Goal: Information Seeking & Learning: Stay updated

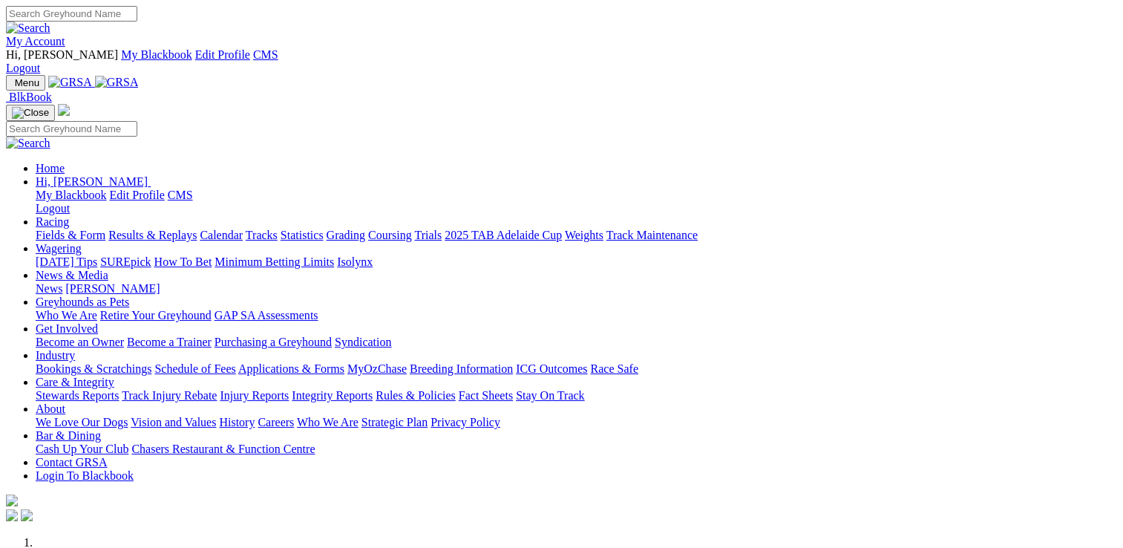
click at [69, 215] on link "Racing" at bounding box center [52, 221] width 33 height 13
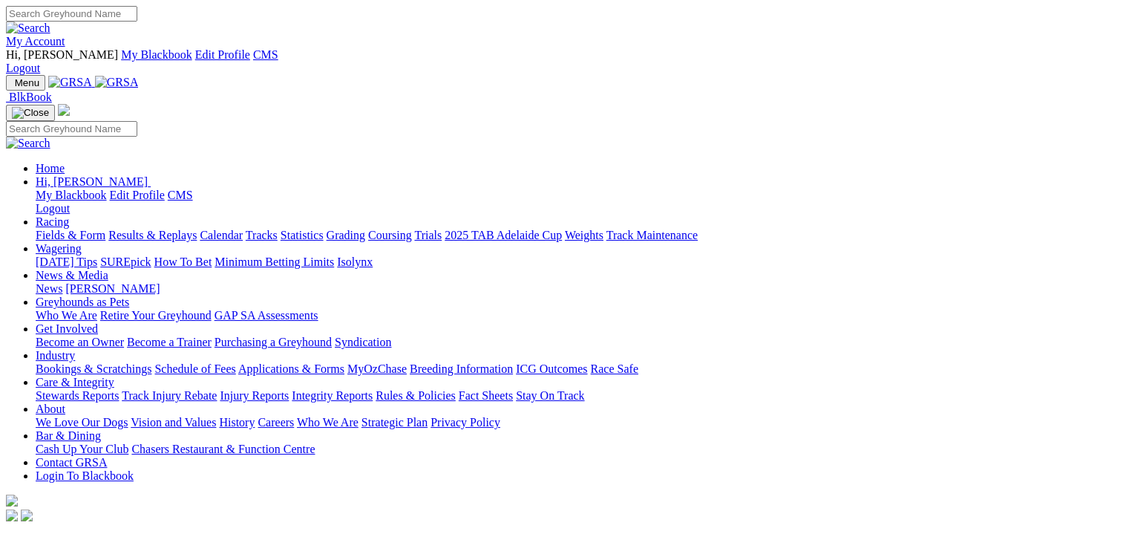
click at [56, 229] on link "Fields & Form" at bounding box center [71, 235] width 70 height 13
click at [69, 215] on link "Racing" at bounding box center [52, 221] width 33 height 13
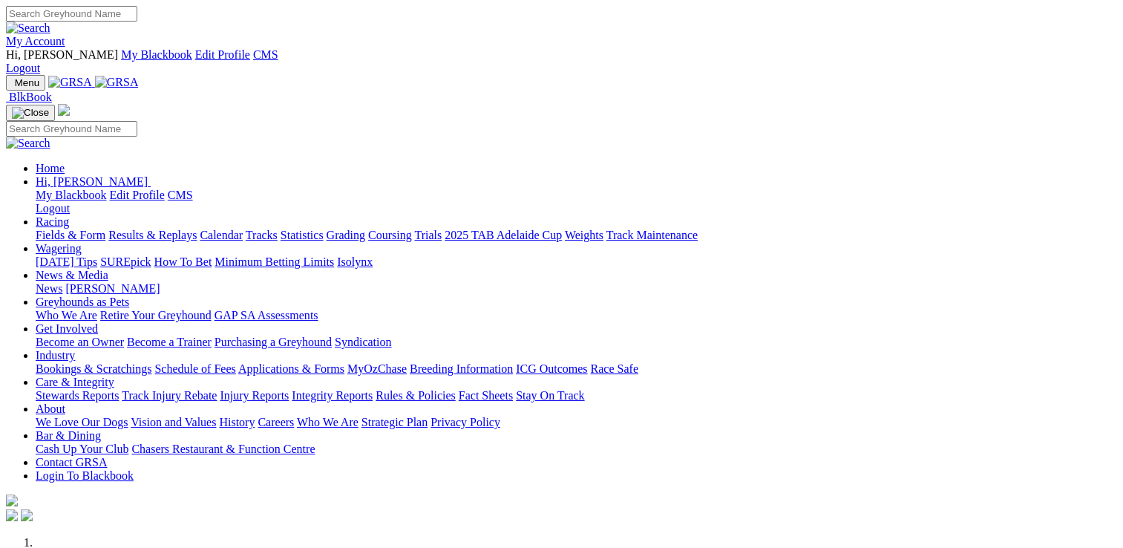
click at [69, 215] on link "Racing" at bounding box center [52, 221] width 33 height 13
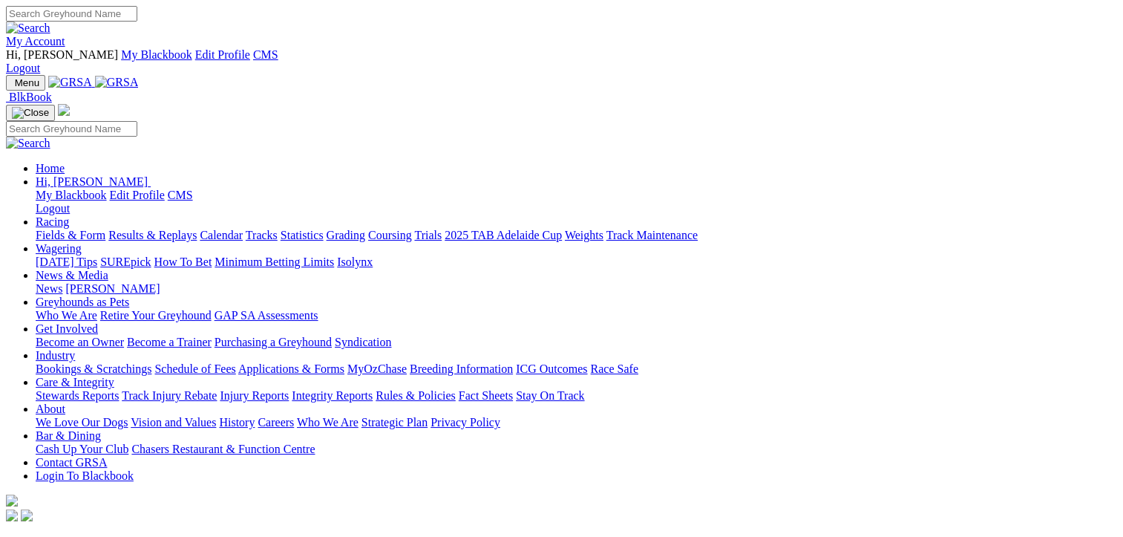
click at [243, 229] on link "Calendar" at bounding box center [221, 235] width 43 height 13
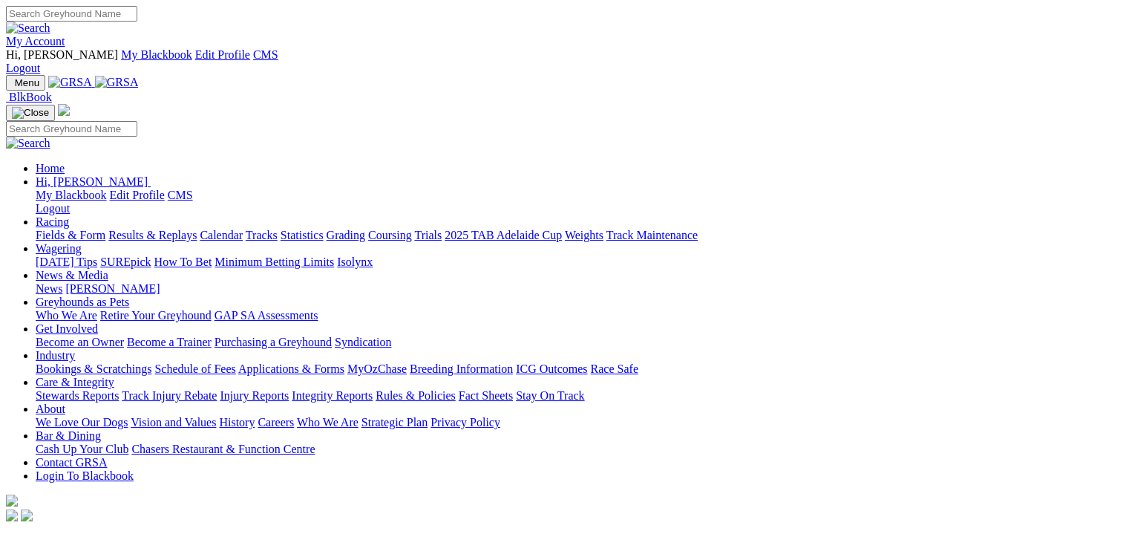
click at [69, 215] on link "Racing" at bounding box center [52, 221] width 33 height 13
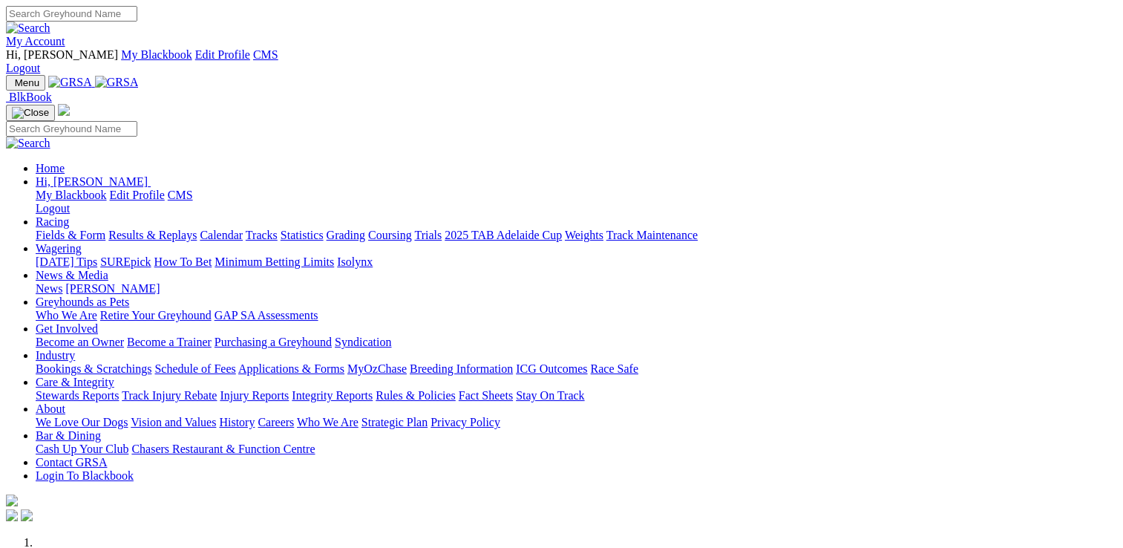
click at [69, 215] on link "Racing" at bounding box center [52, 221] width 33 height 13
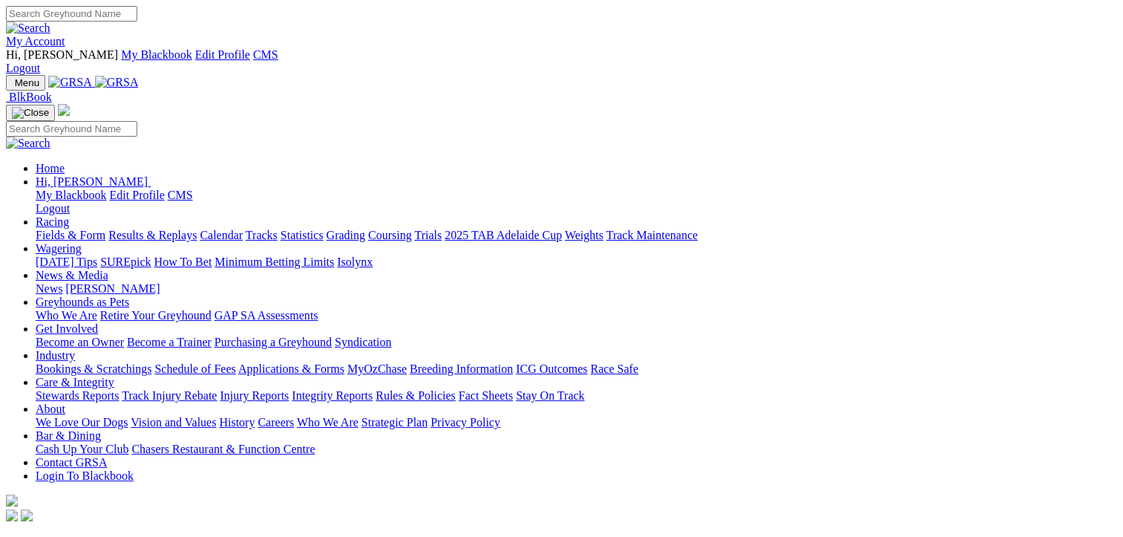
click at [69, 215] on link "Racing" at bounding box center [52, 221] width 33 height 13
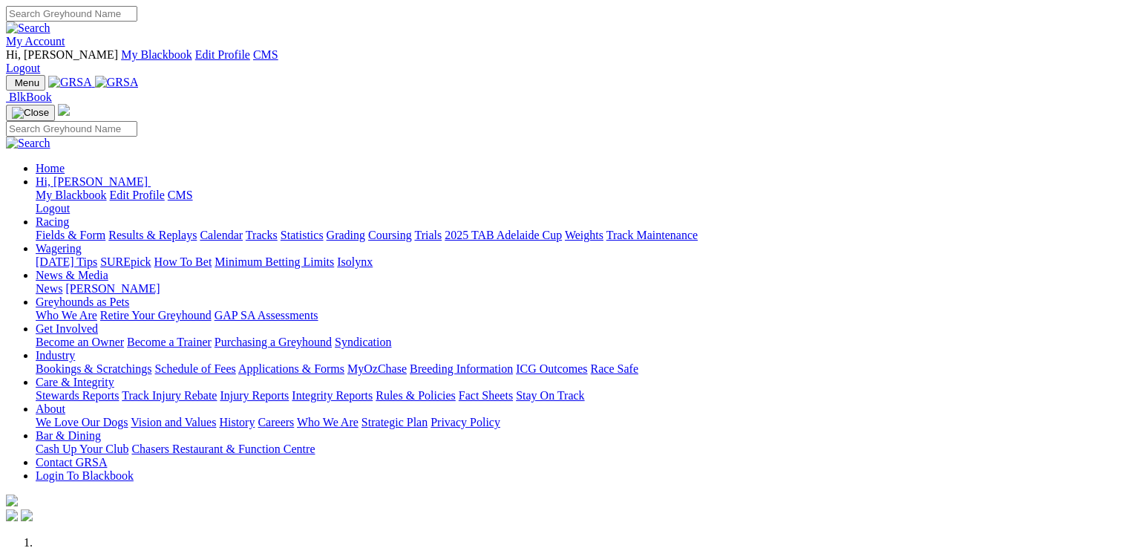
click at [69, 215] on link "Racing" at bounding box center [52, 221] width 33 height 13
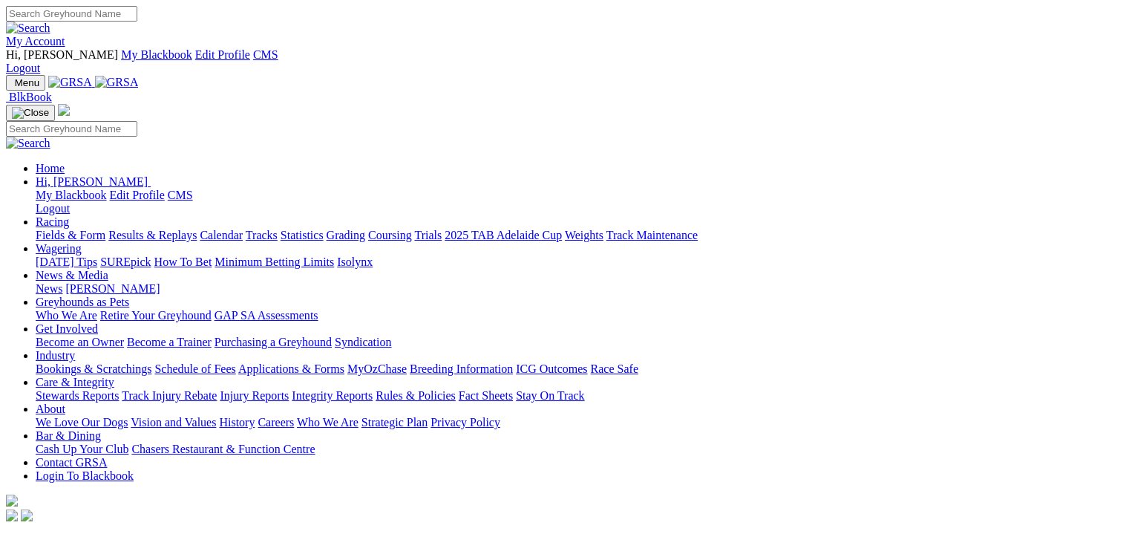
click at [82, 229] on link "Fields & Form" at bounding box center [71, 235] width 70 height 13
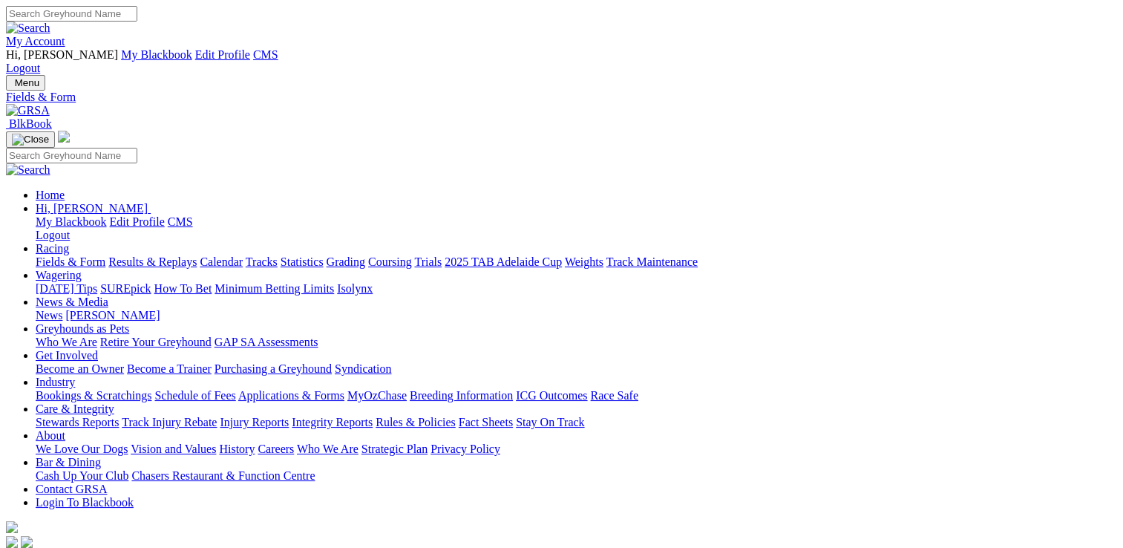
click at [108, 295] on link "News & Media" at bounding box center [72, 301] width 73 height 13
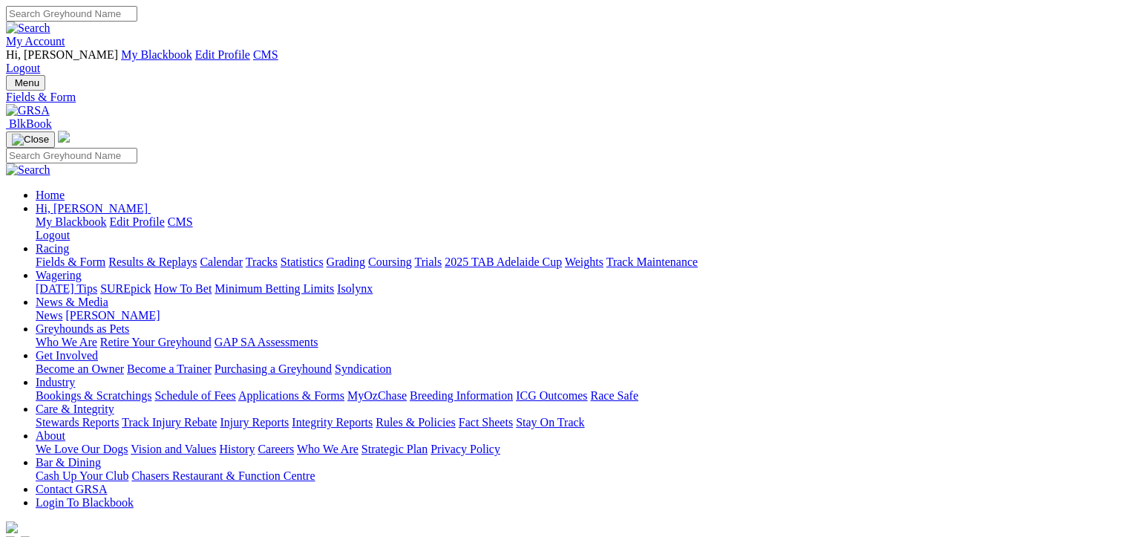
click at [108, 295] on link "News & Media" at bounding box center [72, 301] width 73 height 13
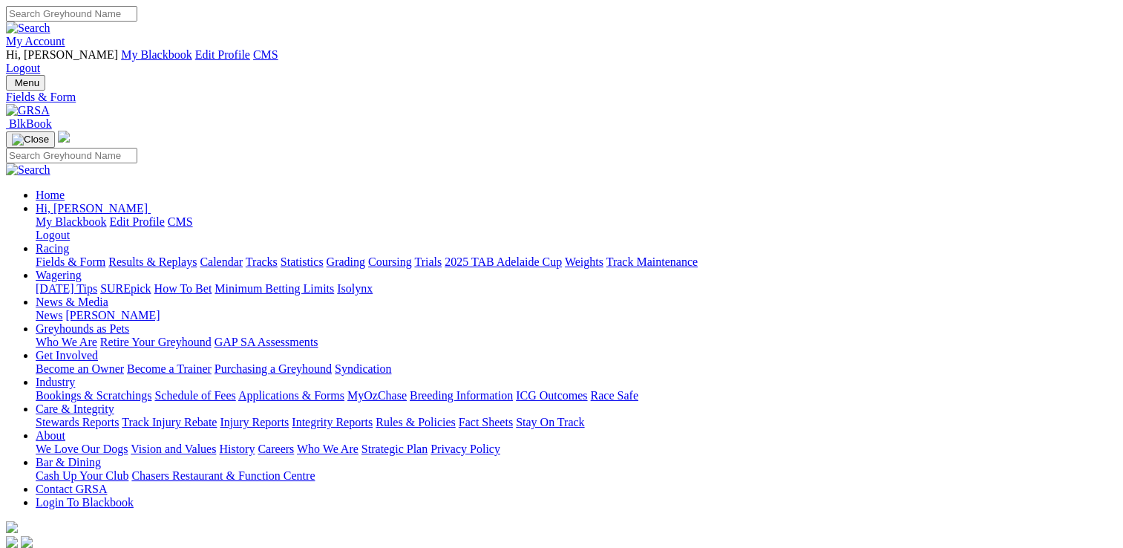
click at [62, 309] on link "News" at bounding box center [49, 315] width 27 height 13
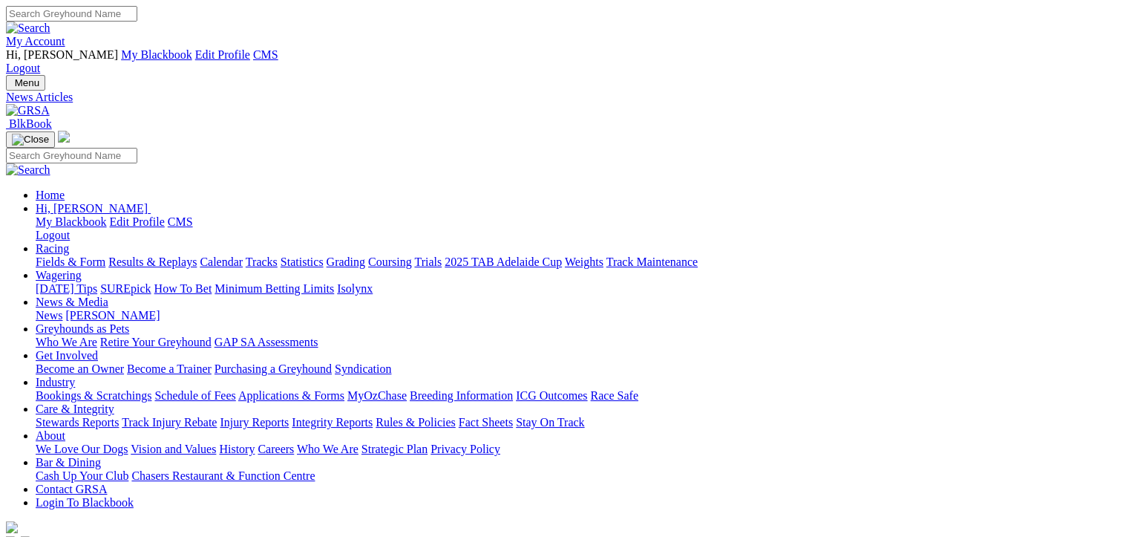
click at [66, 255] on link "Fields & Form" at bounding box center [71, 261] width 70 height 13
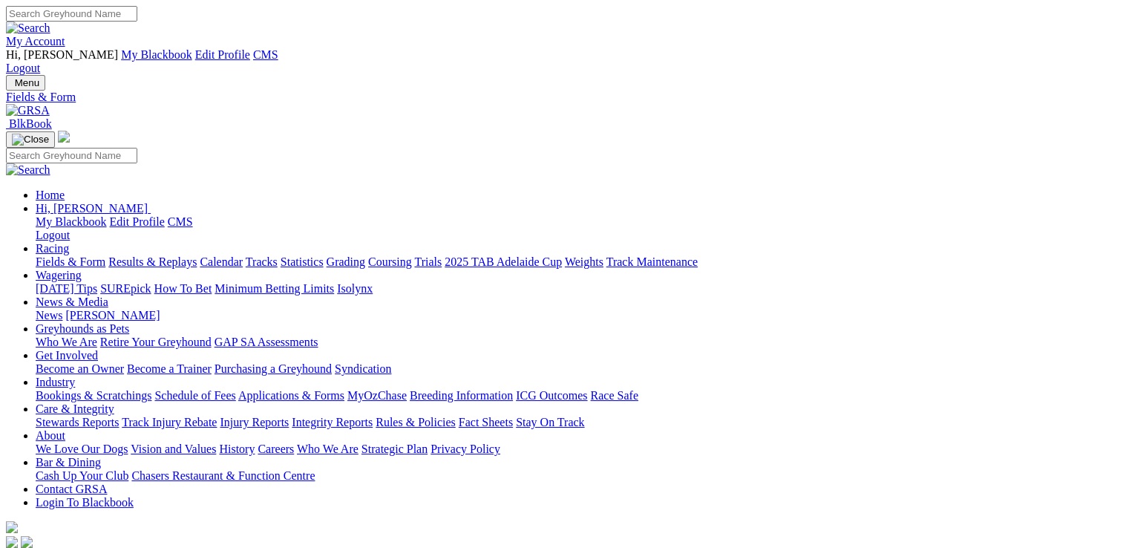
click at [108, 295] on link "News & Media" at bounding box center [72, 301] width 73 height 13
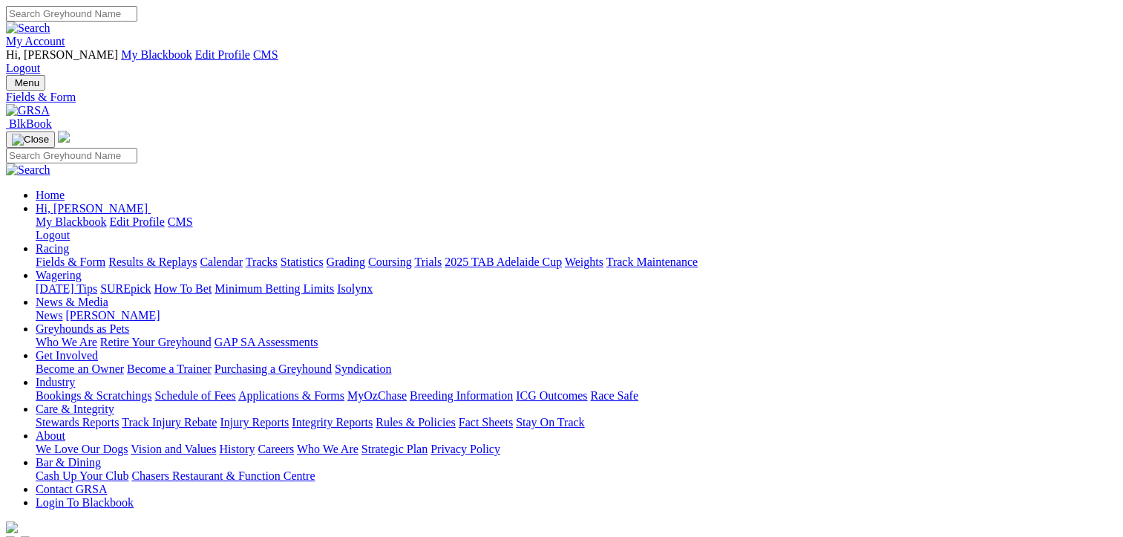
click at [108, 295] on link "News & Media" at bounding box center [72, 301] width 73 height 13
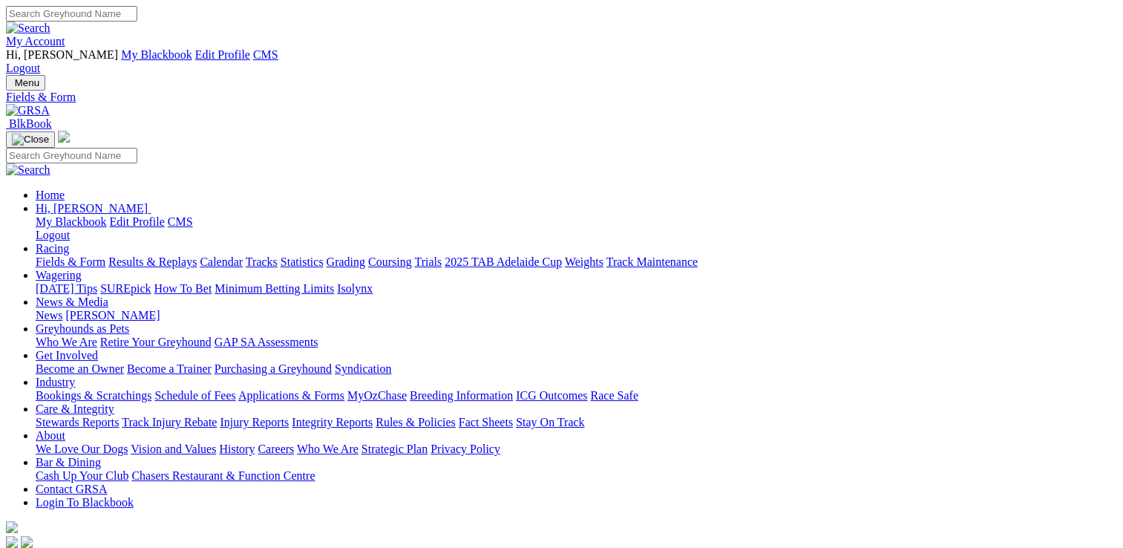
click at [108, 295] on link "News & Media" at bounding box center [72, 301] width 73 height 13
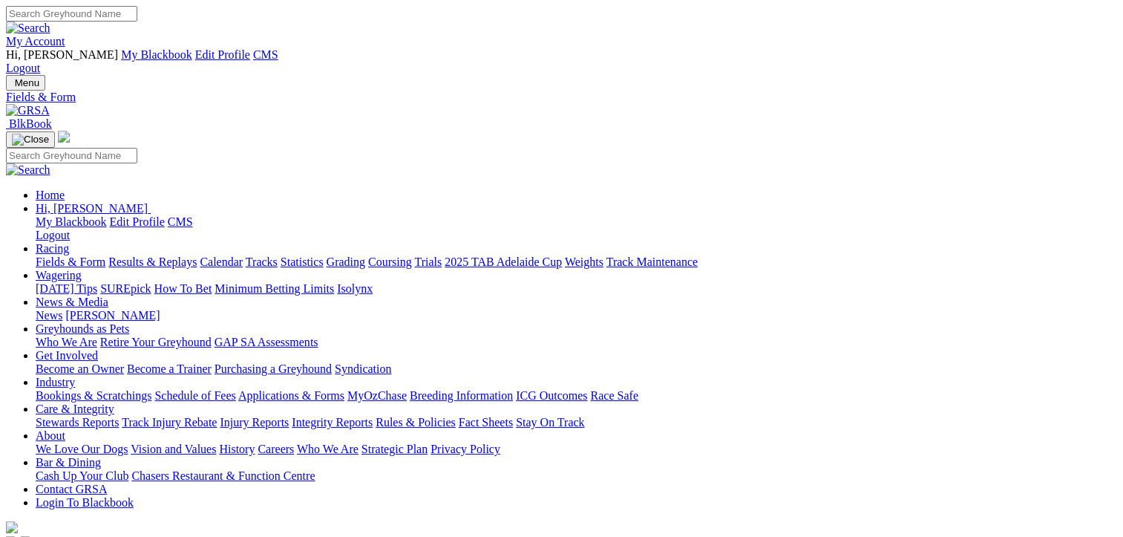
click at [69, 242] on link "Racing" at bounding box center [52, 248] width 33 height 13
click at [67, 255] on link "Fields & Form" at bounding box center [71, 261] width 70 height 13
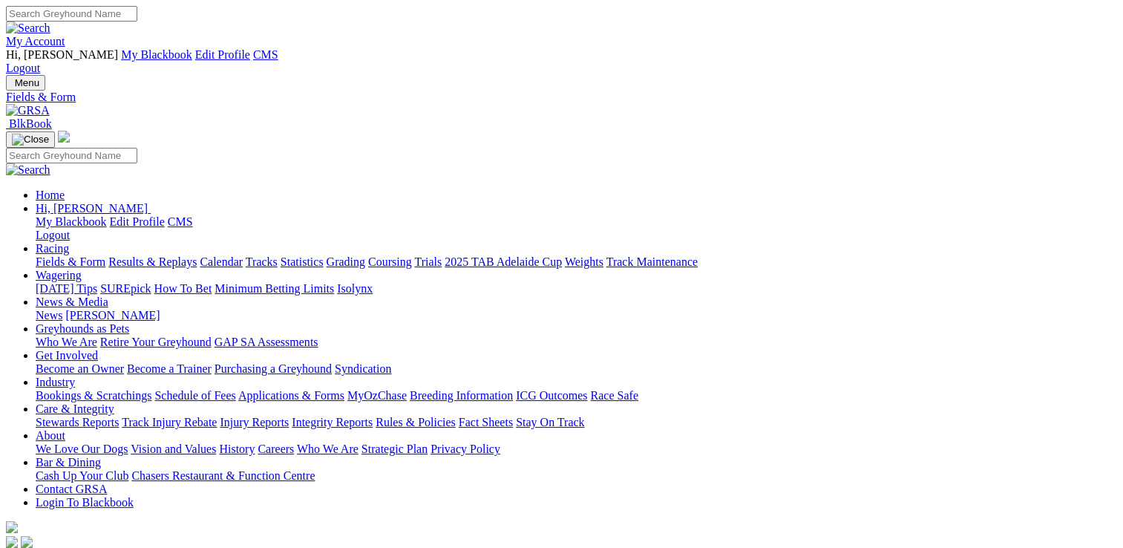
click at [62, 309] on link "News" at bounding box center [49, 315] width 27 height 13
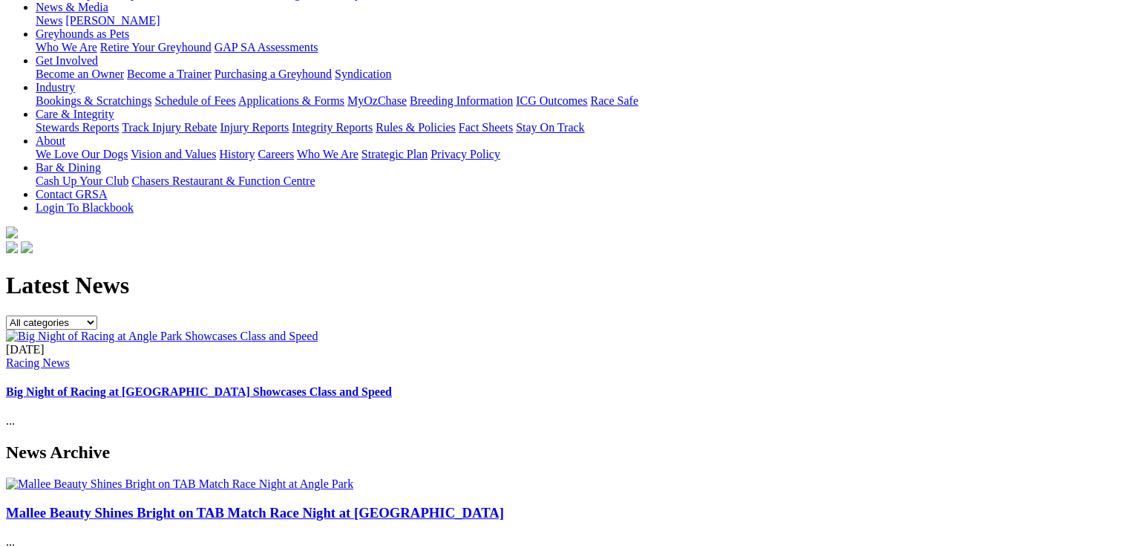
scroll to position [297, 0]
